Goal: Information Seeking & Learning: Learn about a topic

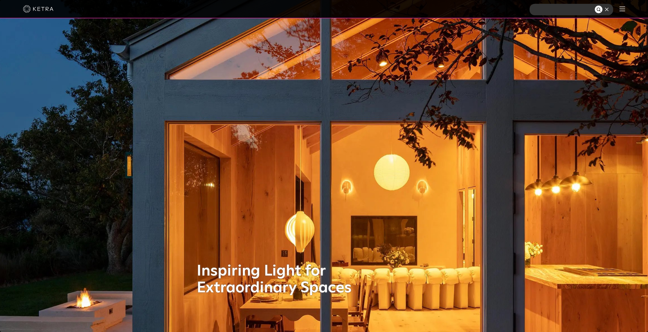
click at [624, 10] on img at bounding box center [622, 8] width 6 height 5
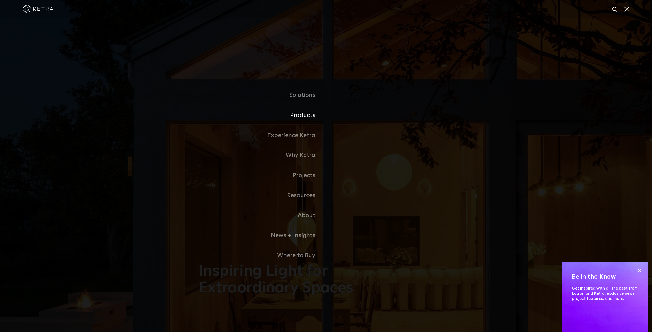
click at [307, 117] on link "Products" at bounding box center [262, 115] width 127 height 20
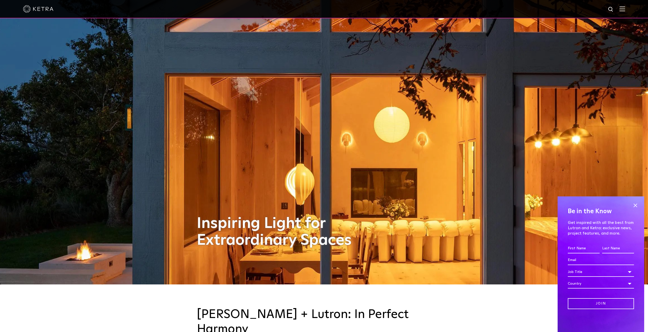
scroll to position [227, 0]
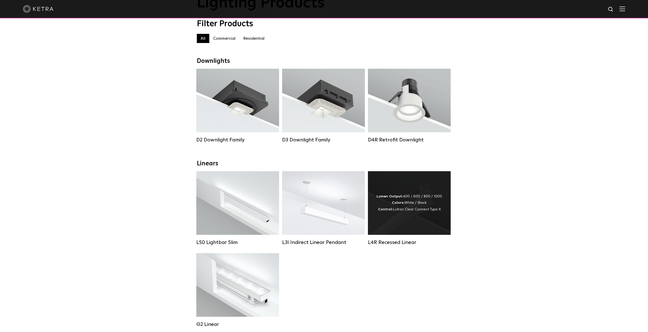
scroll to position [43, 0]
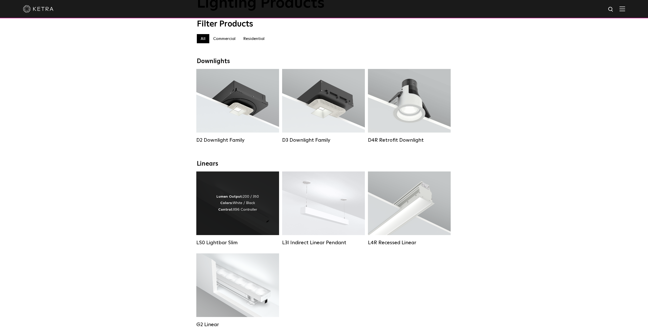
click at [226, 218] on div "Lumen Output: 200 / 350 Colors: White / Black Control: X96 Controller" at bounding box center [237, 204] width 83 height 64
